Goal: Task Accomplishment & Management: Manage account settings

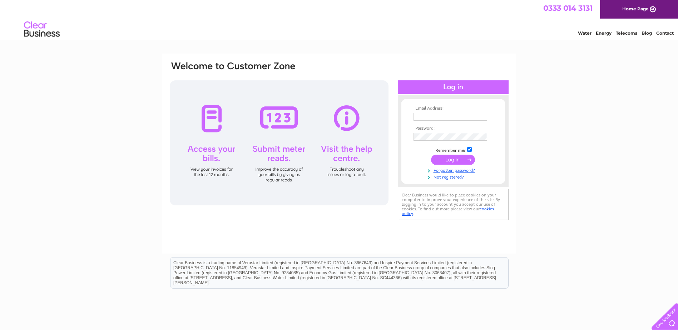
type input "[PERSON_NAME][EMAIL_ADDRESS][DOMAIN_NAME]"
click at [456, 158] on input "submit" at bounding box center [453, 160] width 44 height 10
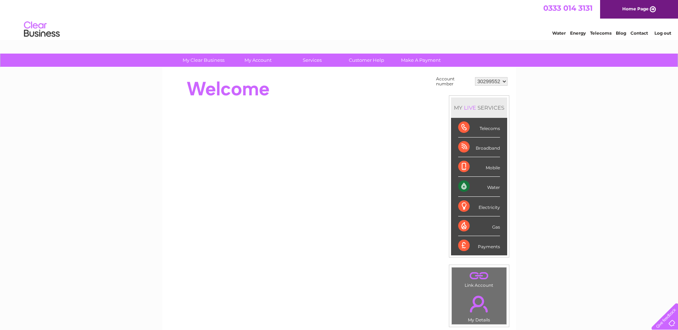
click at [496, 187] on div "Water" at bounding box center [479, 187] width 42 height 20
click at [468, 187] on div "Water" at bounding box center [479, 187] width 42 height 20
click at [464, 186] on div "Water" at bounding box center [479, 187] width 42 height 20
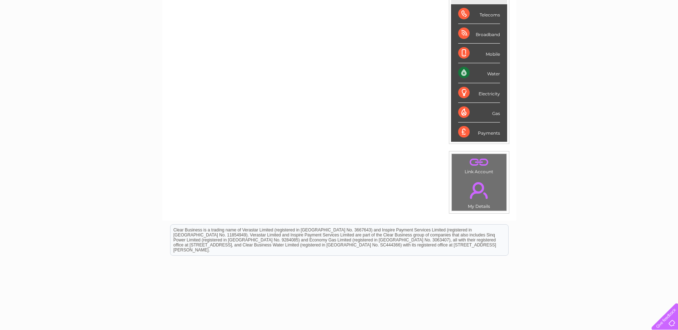
scroll to position [96, 0]
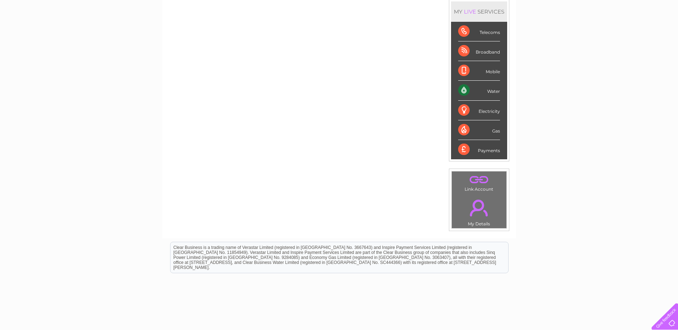
click at [494, 93] on div "Water" at bounding box center [479, 91] width 42 height 20
click at [486, 92] on div "Water" at bounding box center [479, 91] width 42 height 20
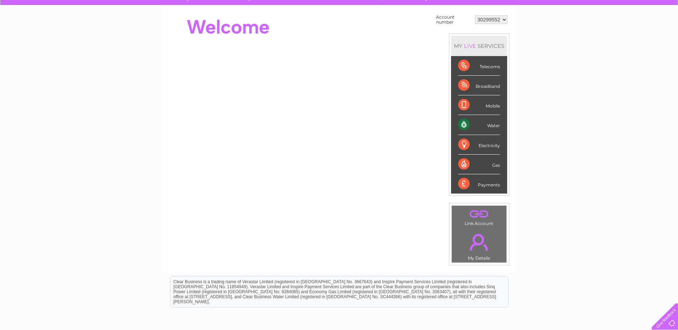
scroll to position [0, 0]
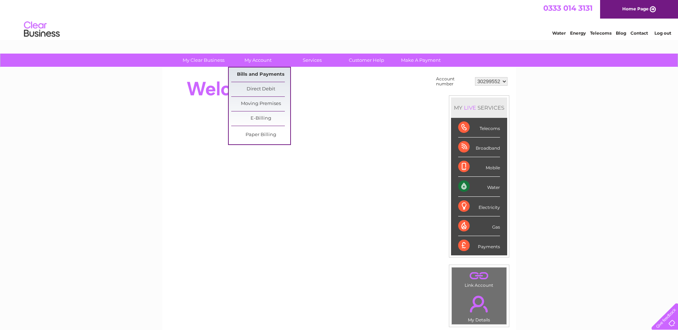
click at [262, 74] on link "Bills and Payments" at bounding box center [260, 75] width 59 height 14
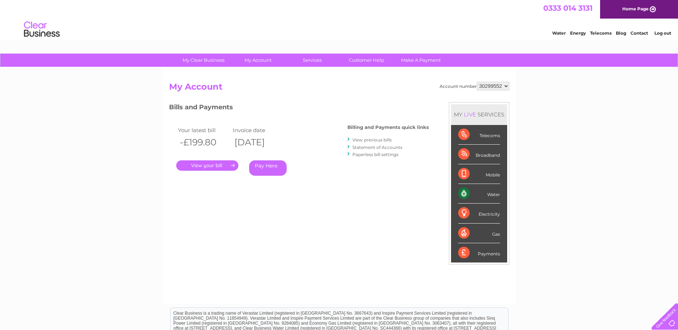
click at [202, 165] on link "." at bounding box center [207, 165] width 62 height 10
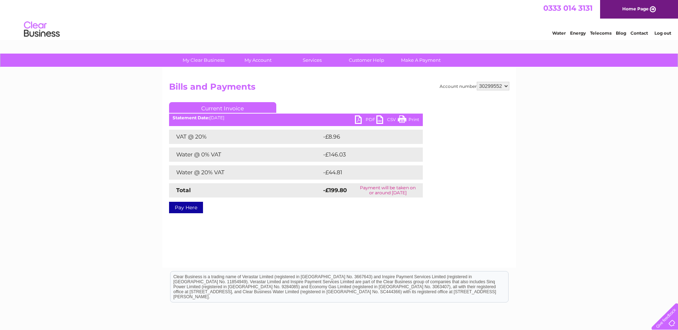
click at [373, 119] on link "PDF" at bounding box center [365, 120] width 21 height 10
click at [365, 119] on link "PDF" at bounding box center [365, 120] width 21 height 10
